Goal: Transaction & Acquisition: Purchase product/service

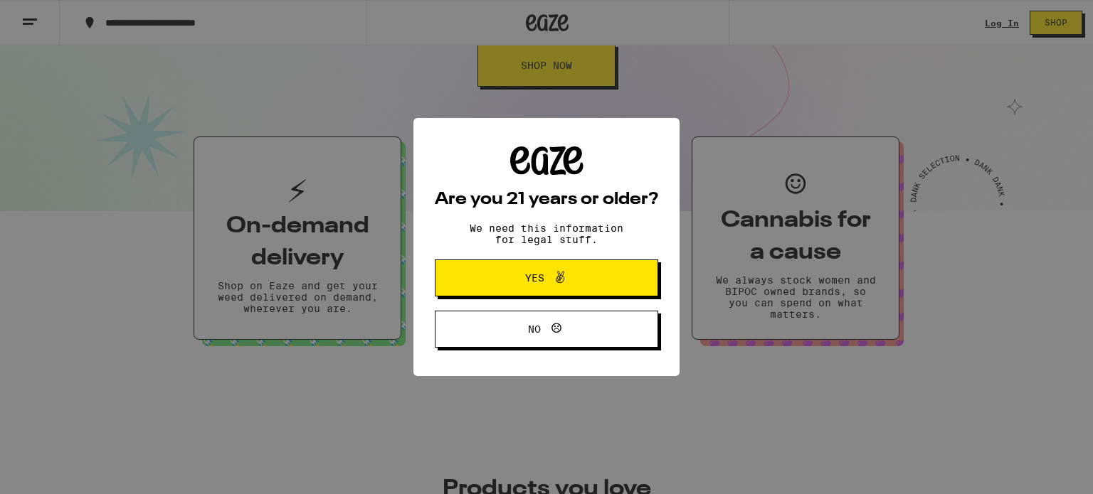
click at [521, 278] on span "Yes" at bounding box center [546, 278] width 108 height 18
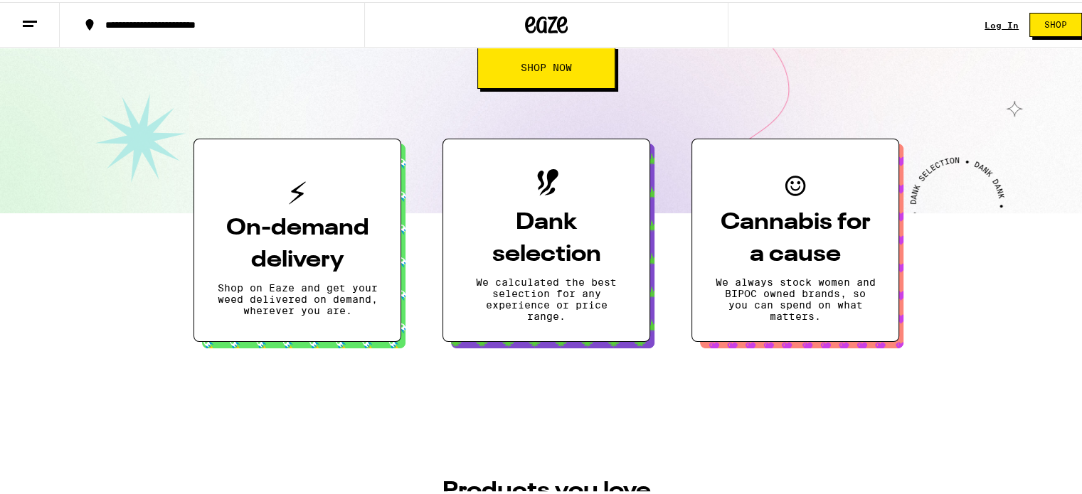
scroll to position [201, 0]
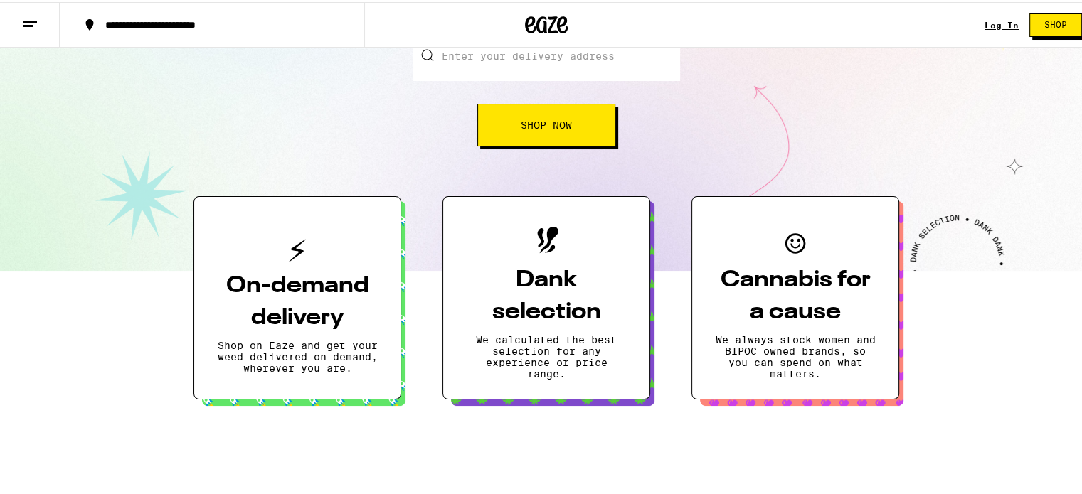
click at [544, 130] on button "Shop Now" at bounding box center [546, 123] width 138 height 43
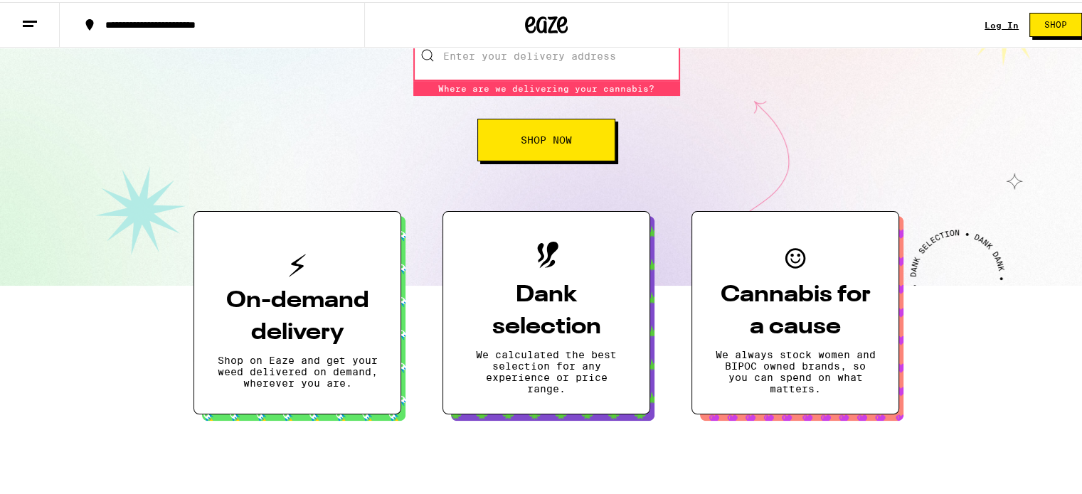
scroll to position [0, 0]
click at [531, 51] on input "Enter your delivery address" at bounding box center [546, 54] width 267 height 50
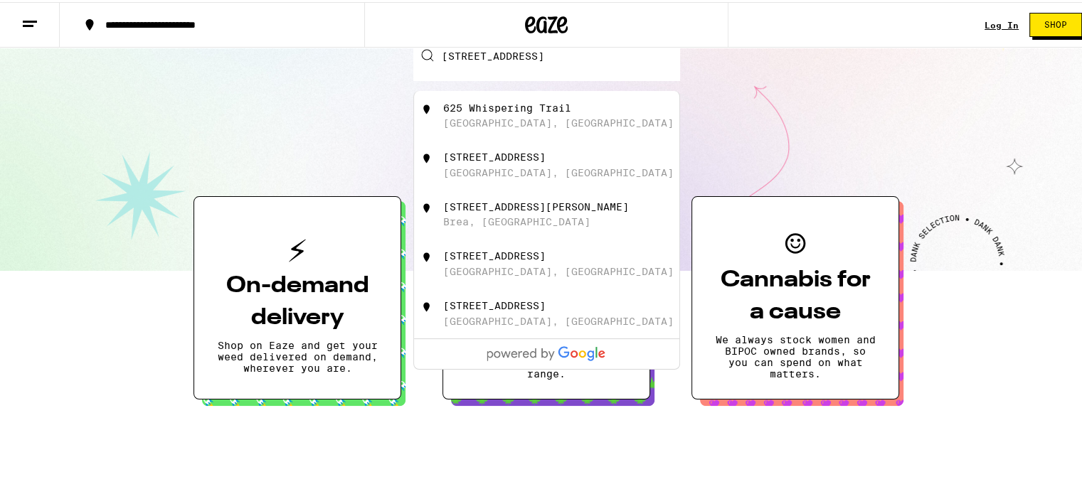
click at [532, 131] on div "[STREET_ADDRESS]" at bounding box center [546, 114] width 265 height 50
type input "[STREET_ADDRESS]"
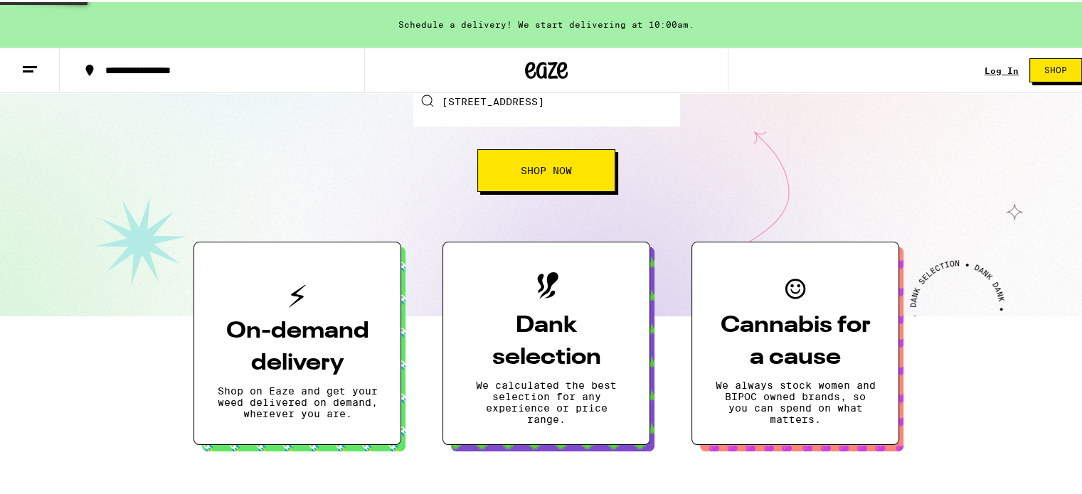
scroll to position [246, 0]
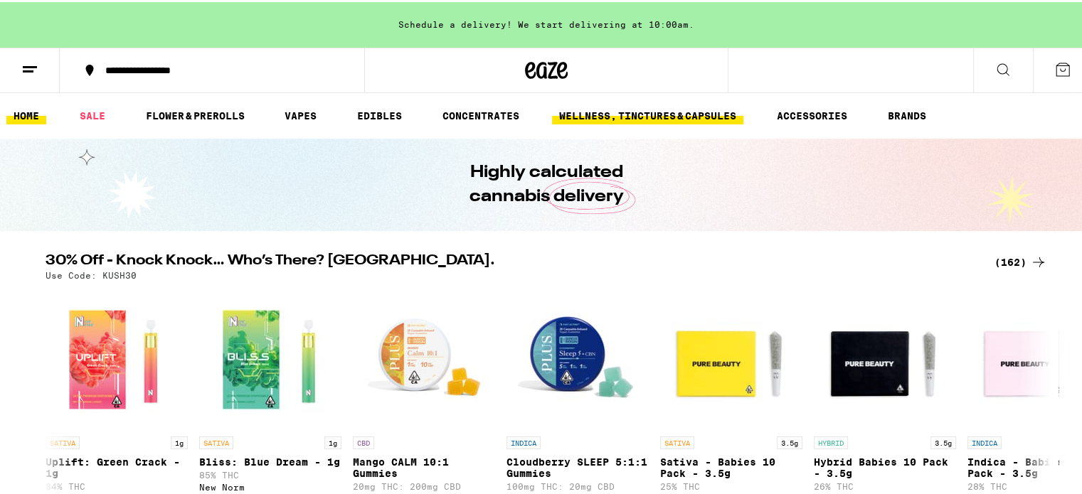
click at [620, 116] on link "WELLNESS, TINCTURES & CAPSULES" at bounding box center [647, 113] width 191 height 17
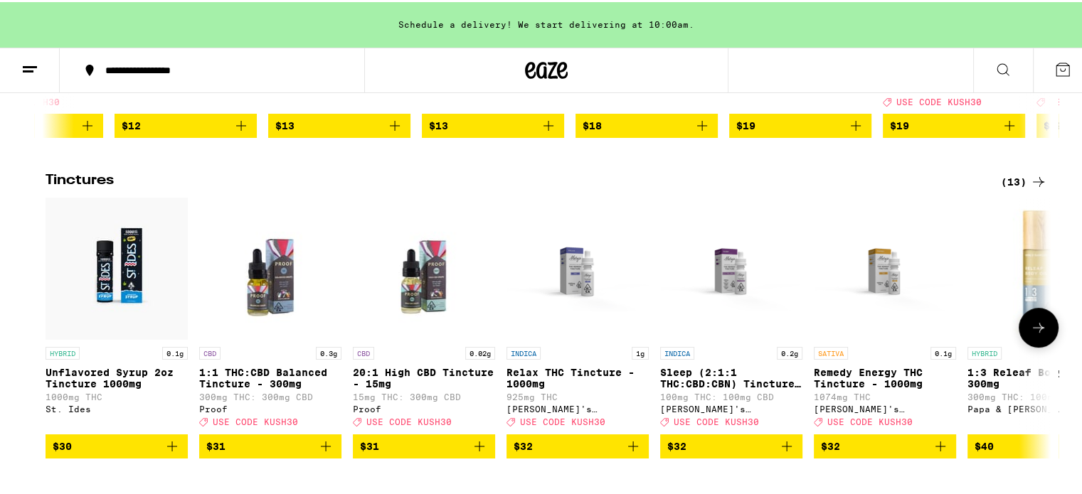
scroll to position [404, 0]
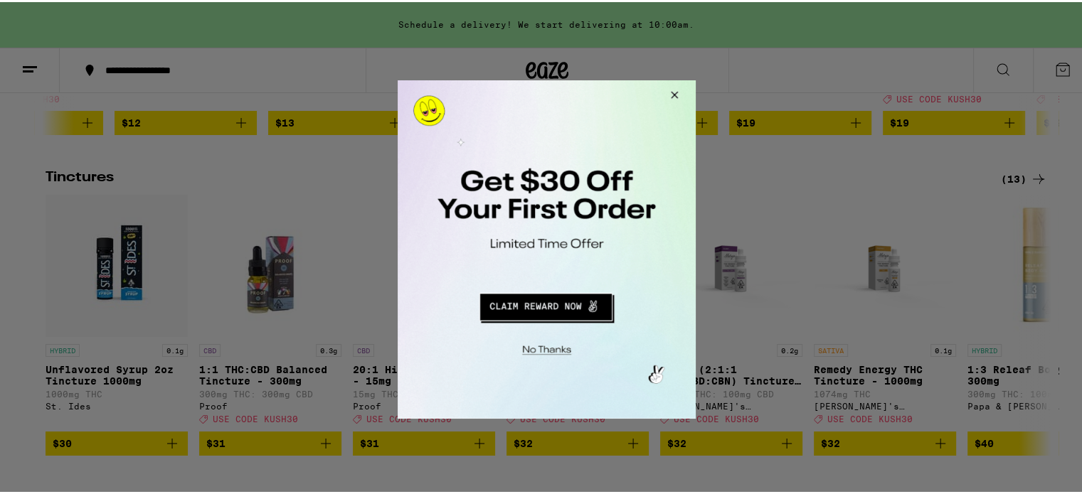
click at [672, 102] on button "Close Modal" at bounding box center [671, 97] width 38 height 34
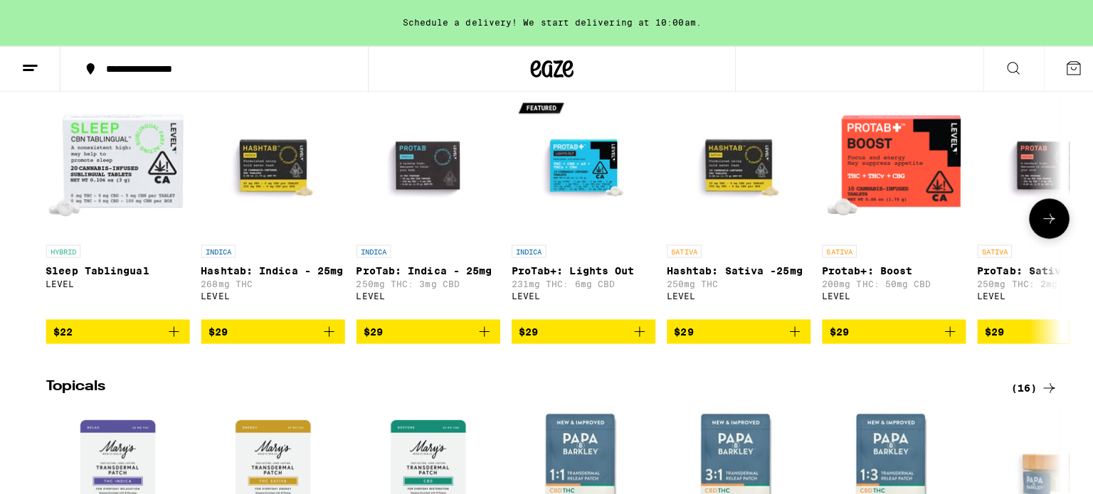
scroll to position [824, 0]
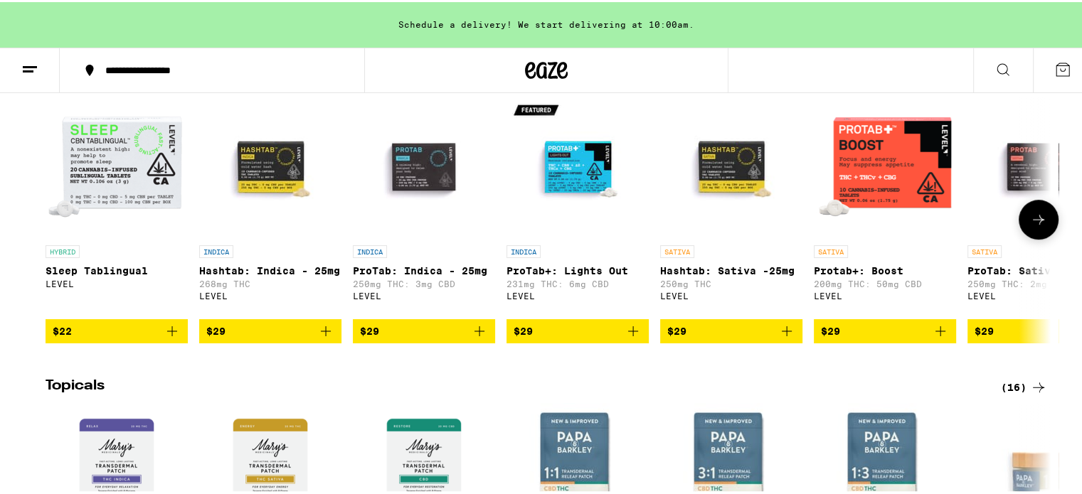
click at [873, 214] on img "Open page for Protab+: Boost from LEVEL" at bounding box center [885, 165] width 142 height 142
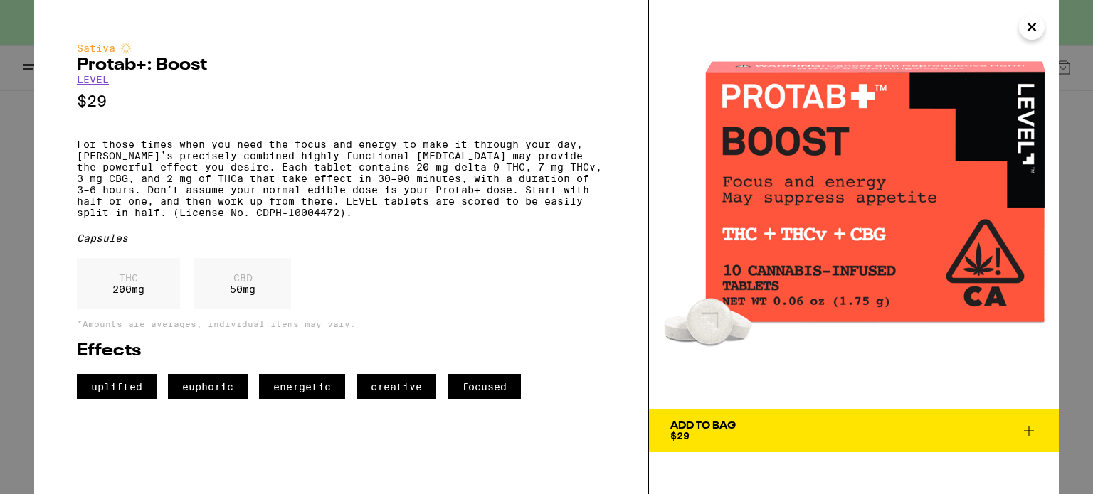
click at [221, 68] on h2 "Protab+: Boost" at bounding box center [341, 65] width 528 height 17
click at [100, 81] on link "LEVEL" at bounding box center [93, 79] width 32 height 11
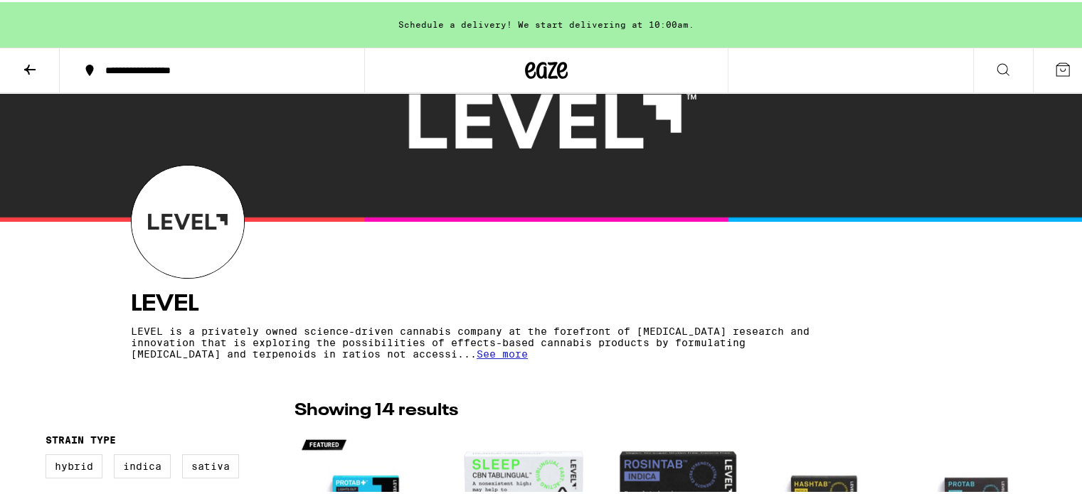
scroll to position [74, 0]
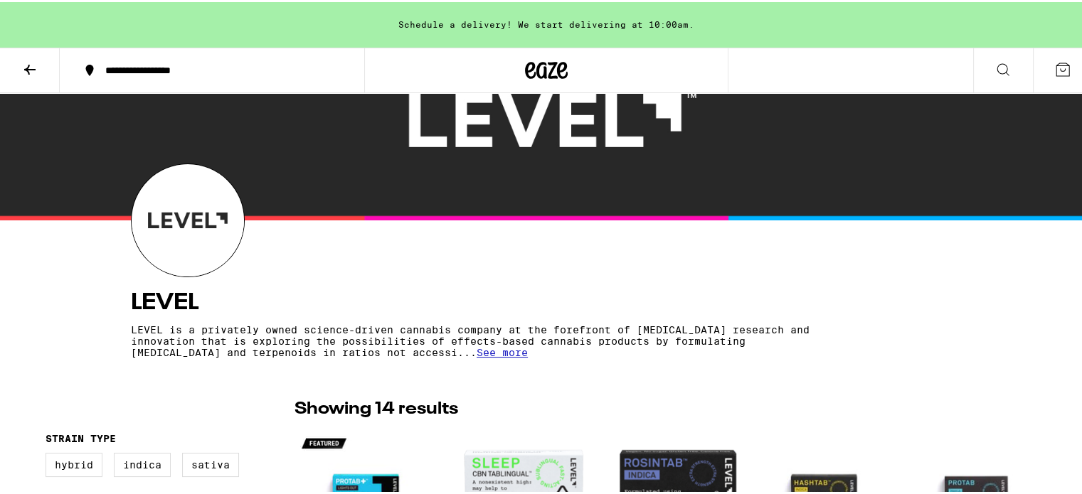
click at [477, 353] on span "See more" at bounding box center [502, 350] width 51 height 11
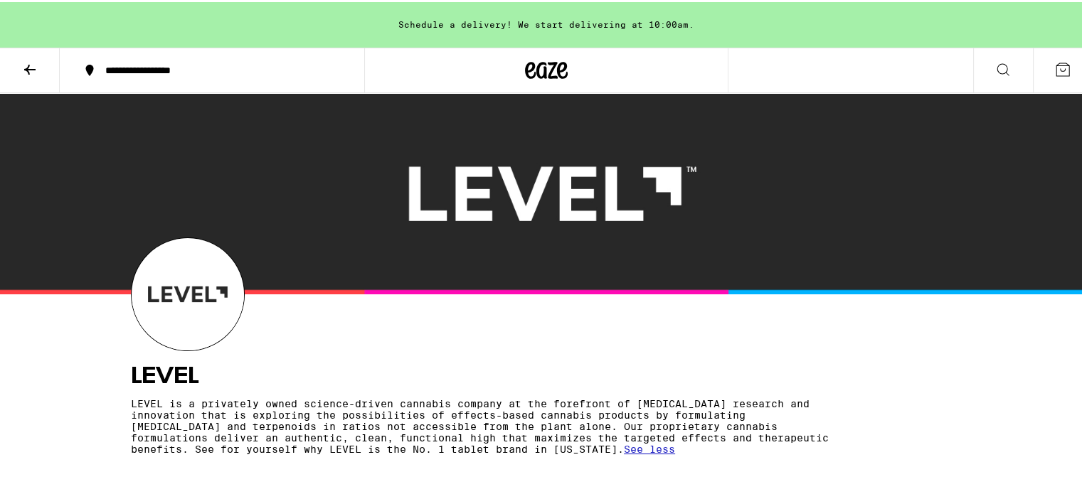
scroll to position [0, 0]
click at [28, 70] on icon at bounding box center [29, 68] width 11 height 10
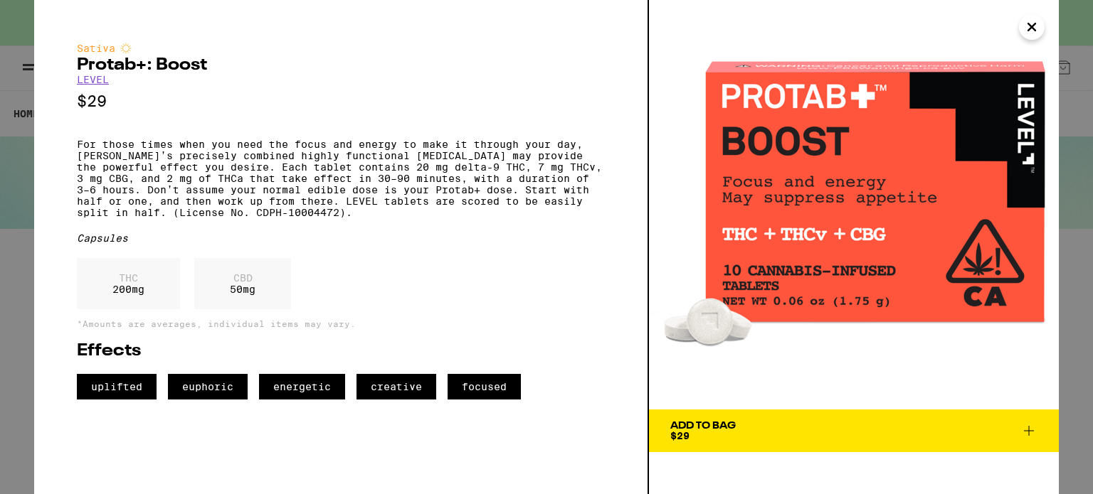
click at [12, 90] on div "Sativa Protab+: Boost LEVEL $29 For those times when you need the focus and ene…" at bounding box center [546, 247] width 1093 height 494
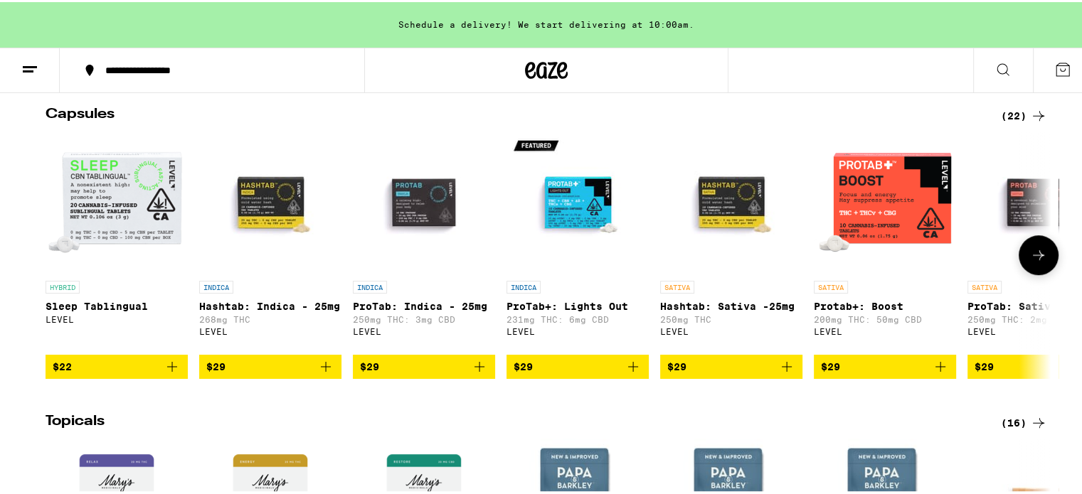
scroll to position [788, 0]
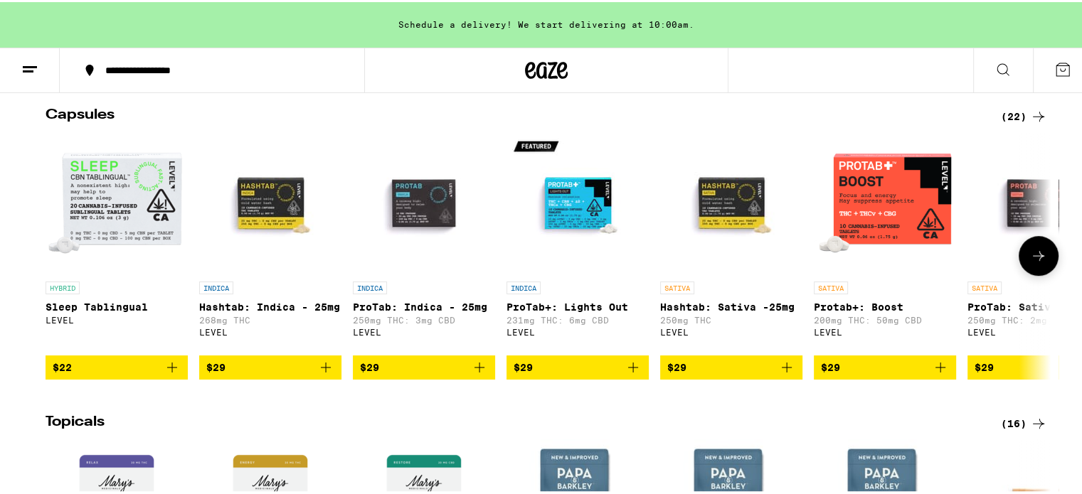
click at [1041, 263] on icon at bounding box center [1038, 253] width 17 height 17
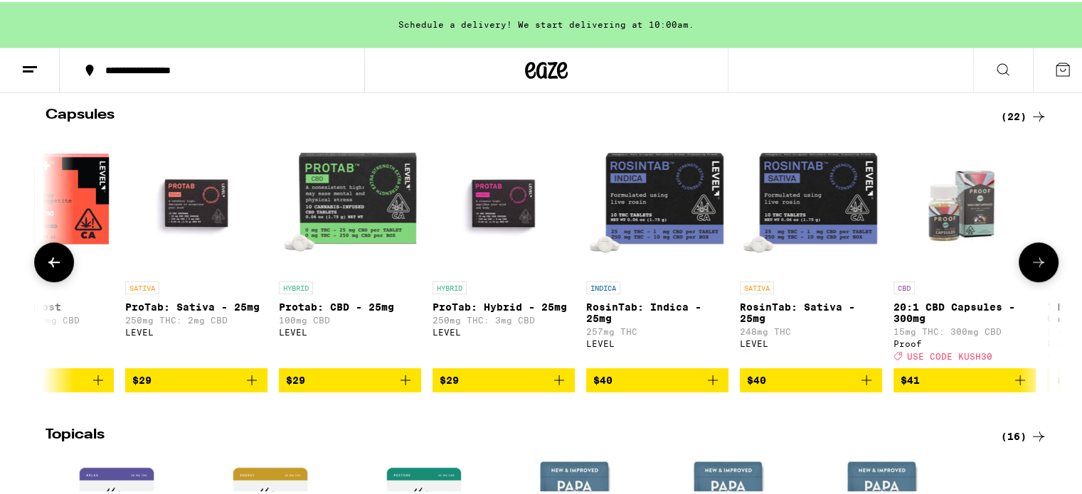
scroll to position [0, 847]
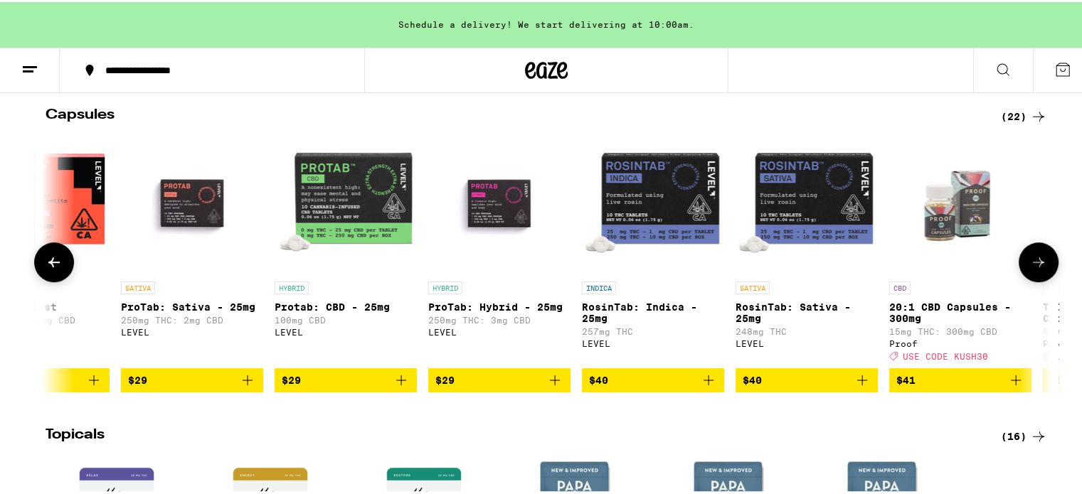
click at [1040, 269] on icon at bounding box center [1038, 260] width 17 height 17
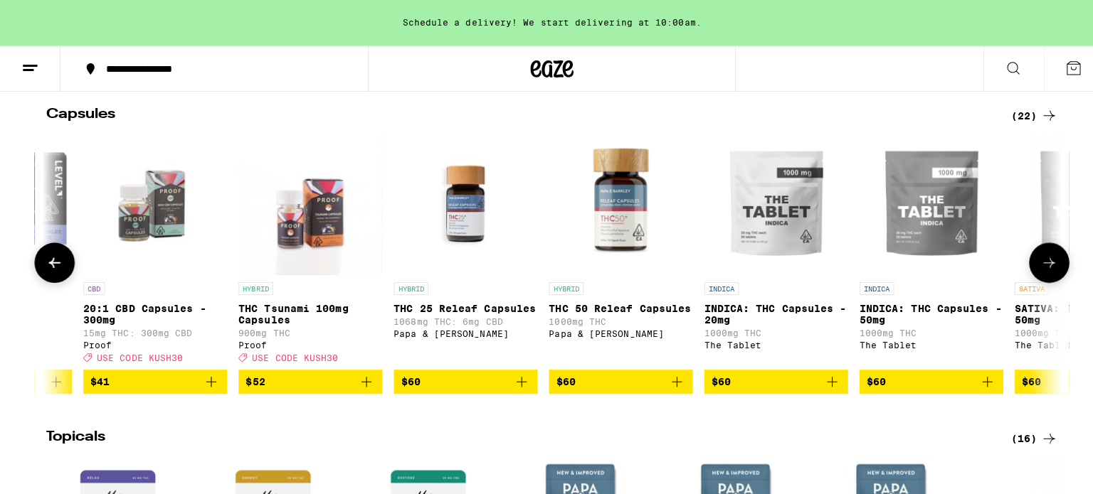
scroll to position [0, 1693]
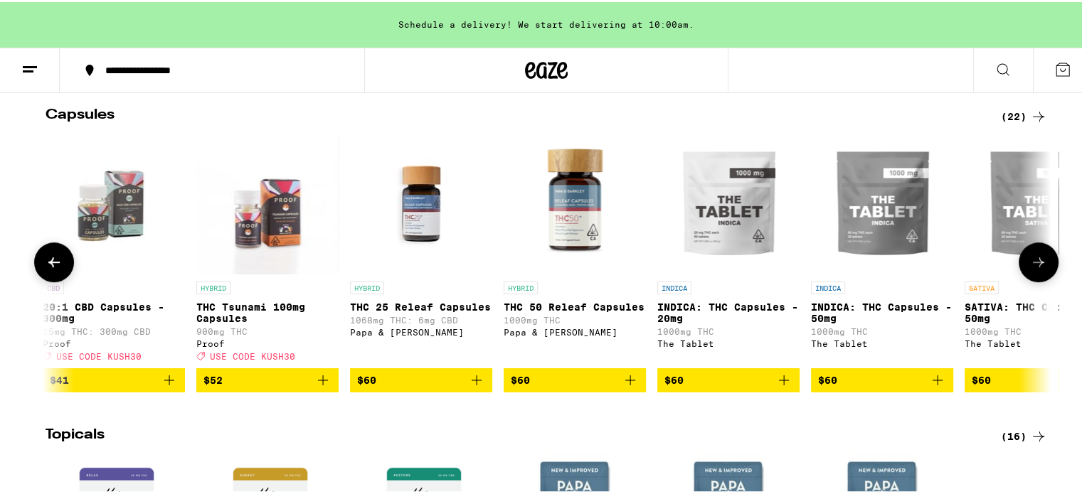
click at [267, 252] on img "Open page for THC Tsunami 100mg Capsules from Proof" at bounding box center [267, 201] width 142 height 142
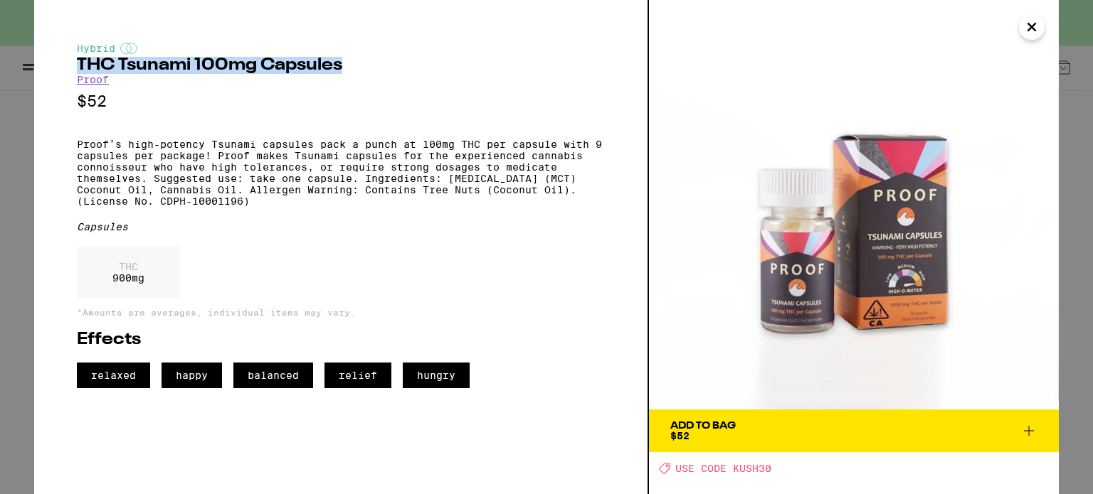
drag, startPoint x: 77, startPoint y: 65, endPoint x: 344, endPoint y: 56, distance: 267.6
click at [344, 56] on div "Hybrid THC Tsunami 100mg Capsules Proof $52 Proof’s high-potency Tsunami capsul…" at bounding box center [341, 216] width 528 height 346
copy h2 "THC Tsunami 100mg Capsules"
